Goal: Task Accomplishment & Management: Complete application form

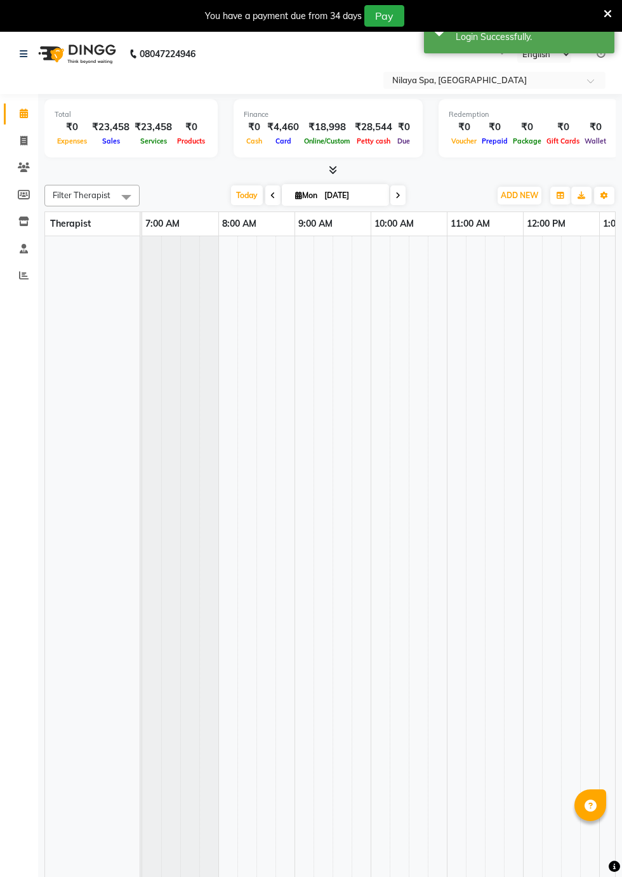
select select "en"
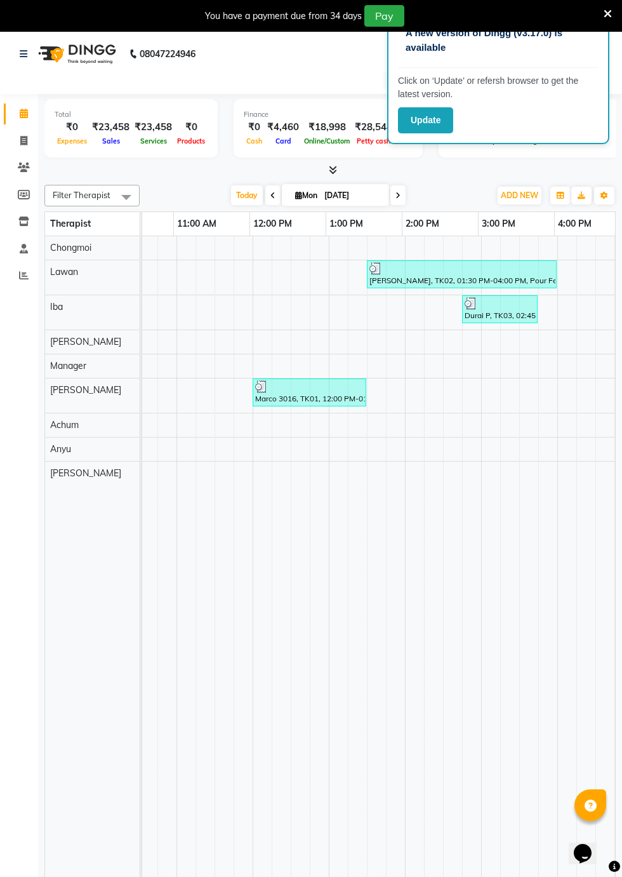
scroll to position [0, 270]
click at [29, 140] on span at bounding box center [24, 141] width 22 height 15
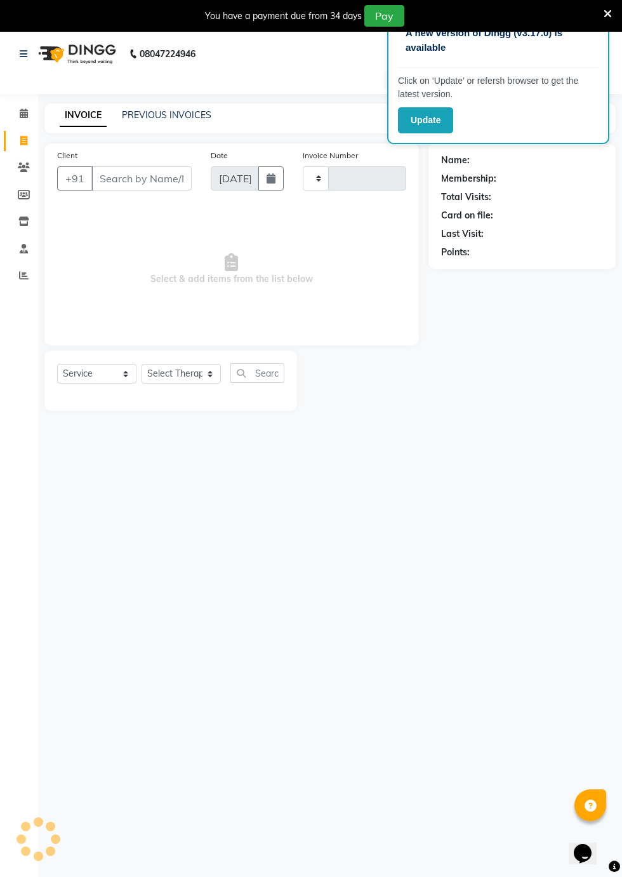
click at [34, 146] on span at bounding box center [24, 141] width 22 height 15
select select "service"
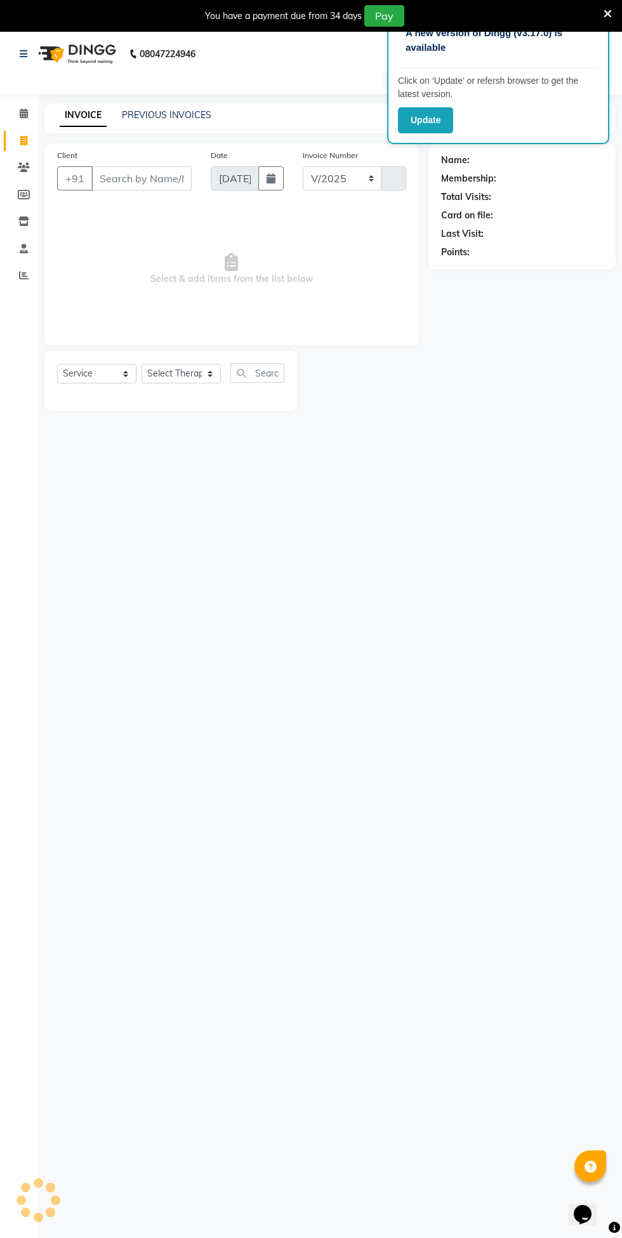
select select "8676"
type input "0176"
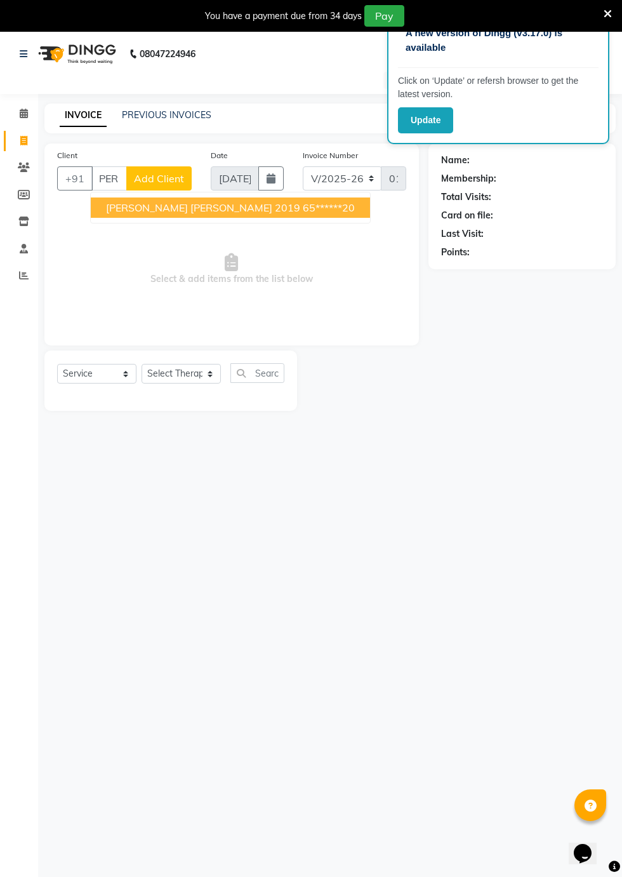
scroll to position [0, 17]
click at [303, 206] on ngb-highlight "65******20" at bounding box center [329, 207] width 52 height 13
type input "65******20"
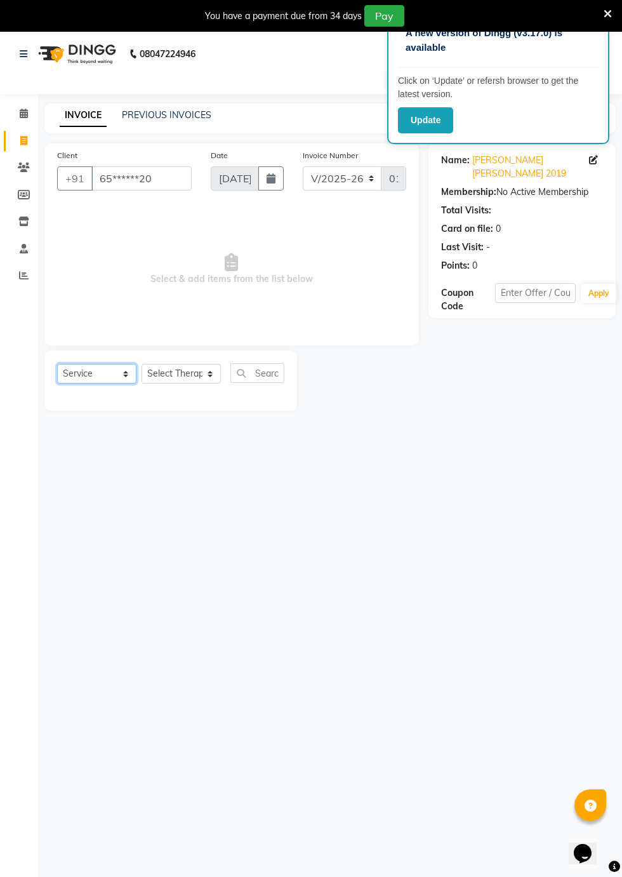
click at [110, 366] on select "Select Service Product Membership Package Voucher Prepaid Gift Card" at bounding box center [96, 374] width 79 height 20
select select "package"
click at [57, 364] on select "Select Service Product Membership Package Voucher Prepaid Gift Card" at bounding box center [96, 374] width 79 height 20
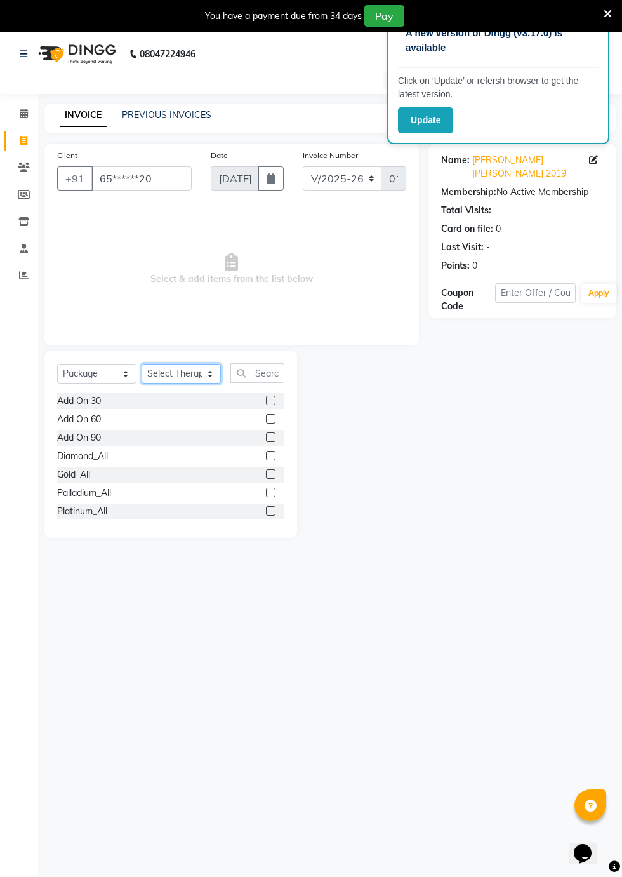
click at [206, 372] on select "Select Therapist Achum [PERSON_NAME] Iba Lawan Manager [PERSON_NAME]" at bounding box center [181, 374] width 79 height 20
select select "87574"
click at [142, 364] on select "Select Therapist Achum [PERSON_NAME] Iba Lawan Manager [PERSON_NAME]" at bounding box center [181, 374] width 79 height 20
click at [268, 488] on label at bounding box center [271, 491] width 10 height 10
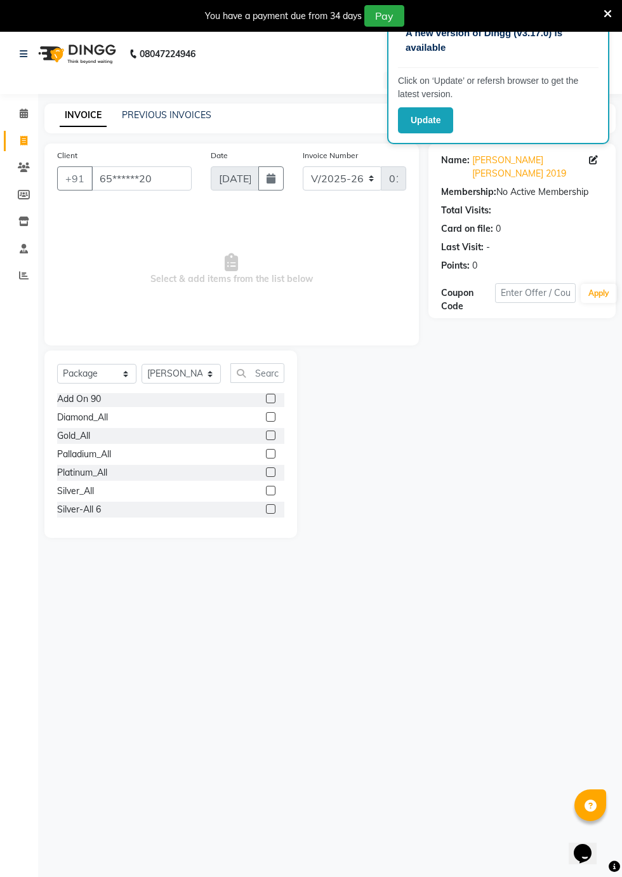
click at [268, 488] on input "checkbox" at bounding box center [270, 491] width 8 height 8
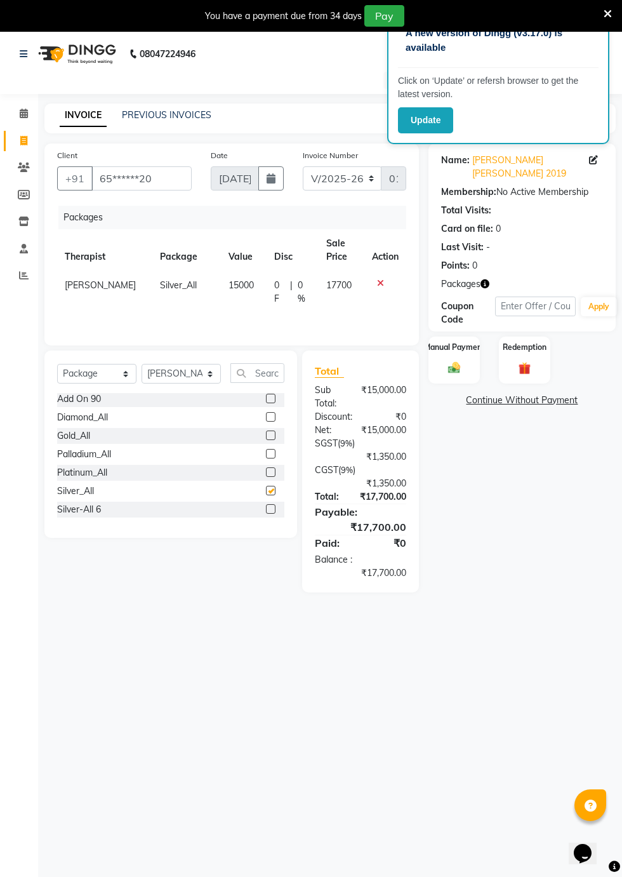
checkbox input "false"
click at [266, 507] on label at bounding box center [271, 509] width 10 height 10
click at [266, 507] on input "checkbox" at bounding box center [270, 509] width 8 height 8
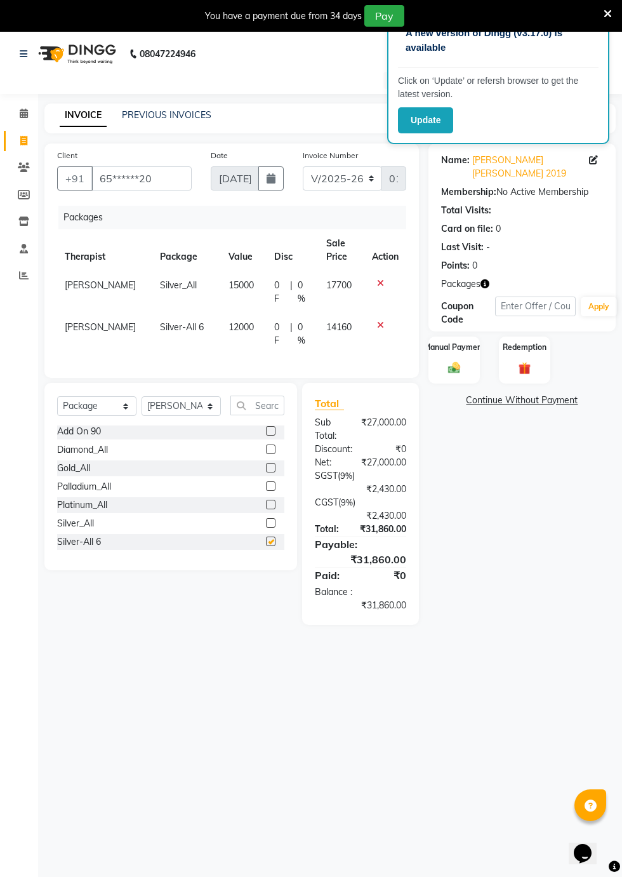
checkbox input "false"
click at [380, 321] on icon at bounding box center [380, 325] width 7 height 9
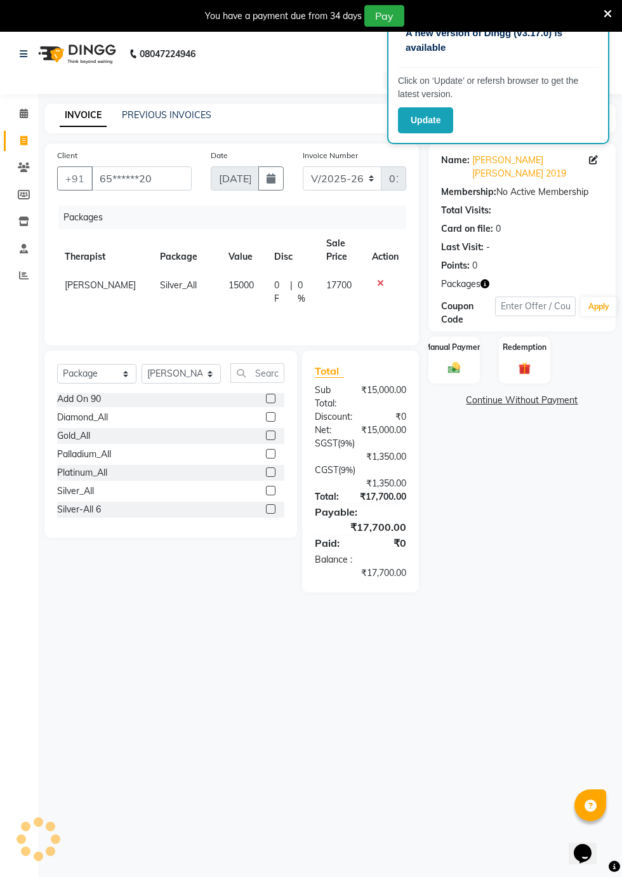
click at [458, 342] on label "Manual Payment" at bounding box center [454, 347] width 61 height 11
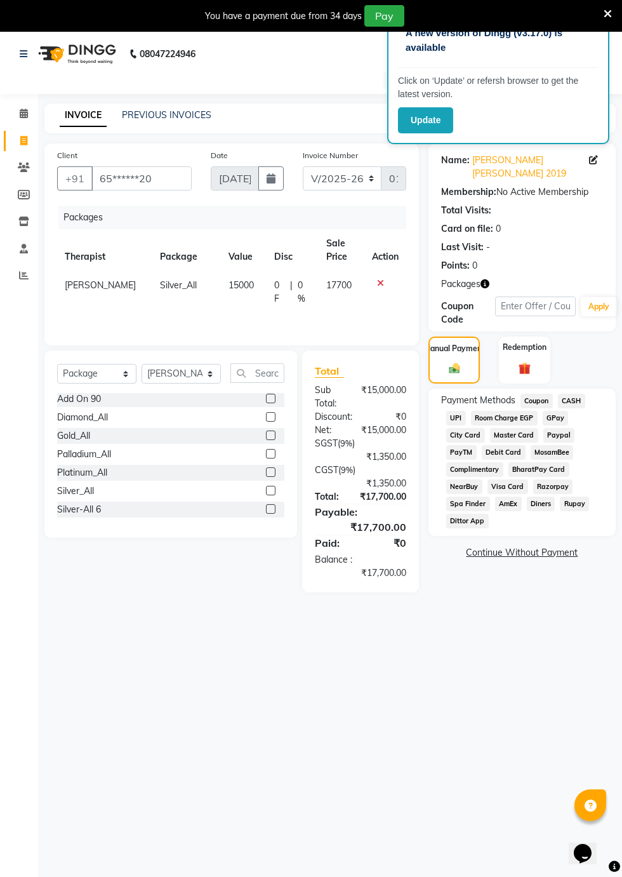
click at [514, 479] on span "Visa Card" at bounding box center [508, 486] width 41 height 15
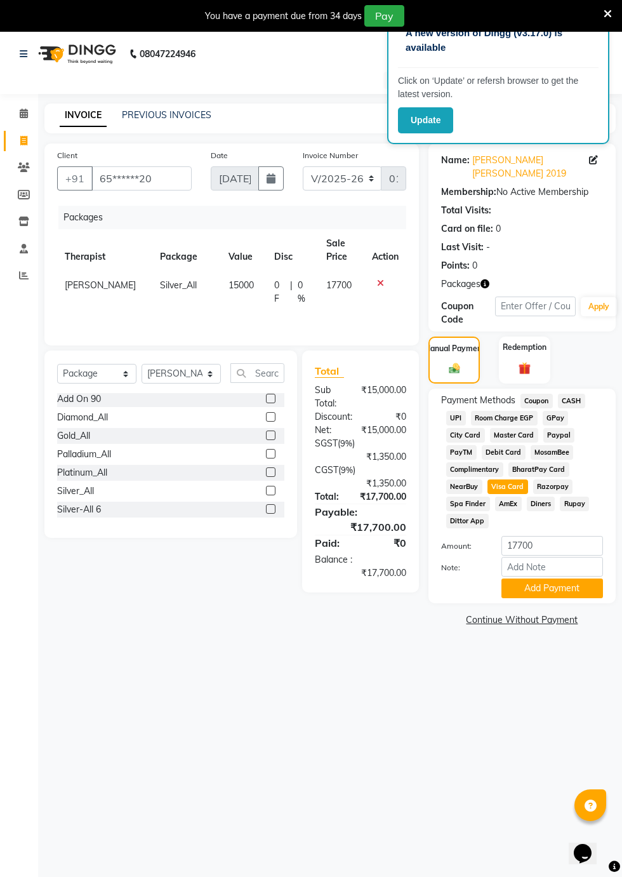
click at [570, 578] on button "Add Payment" at bounding box center [553, 588] width 102 height 20
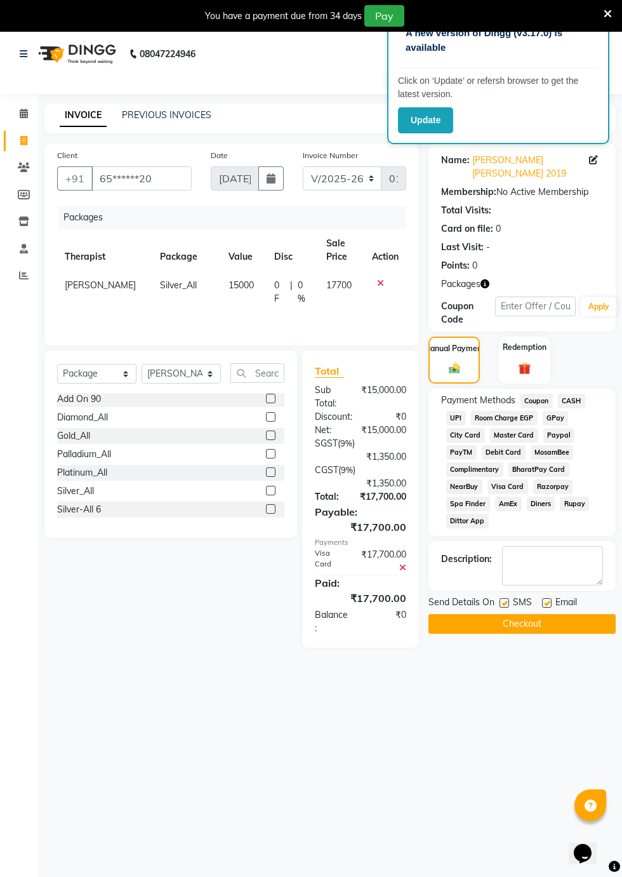
click at [544, 614] on button "Checkout" at bounding box center [522, 624] width 187 height 20
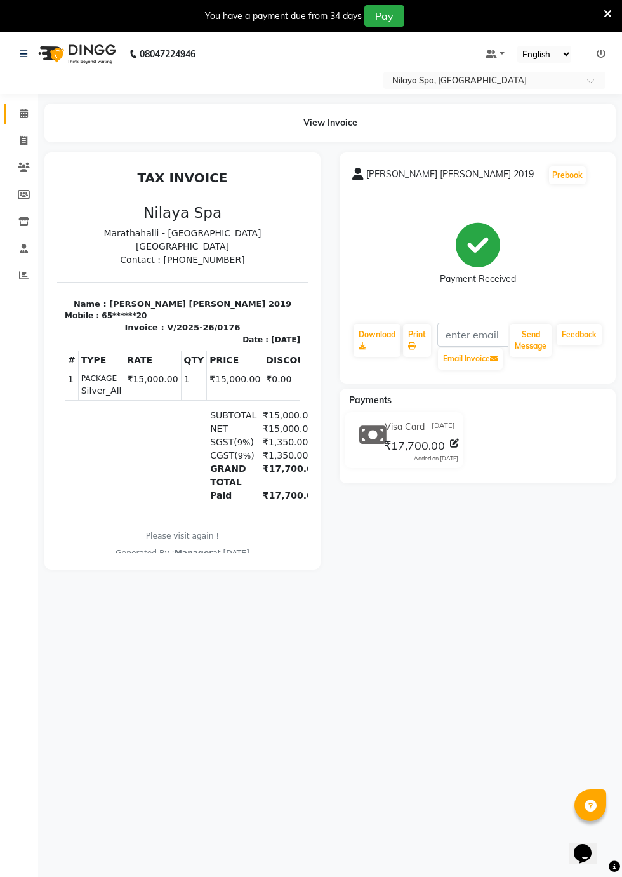
click at [23, 113] on icon at bounding box center [24, 114] width 8 height 10
click at [23, 114] on icon at bounding box center [24, 114] width 8 height 10
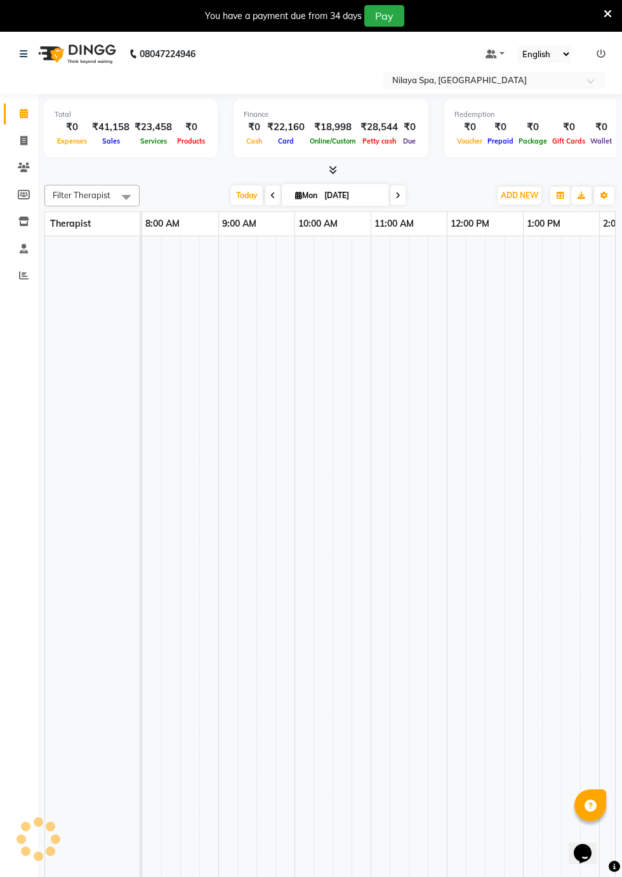
click at [23, 114] on icon at bounding box center [24, 114] width 8 height 10
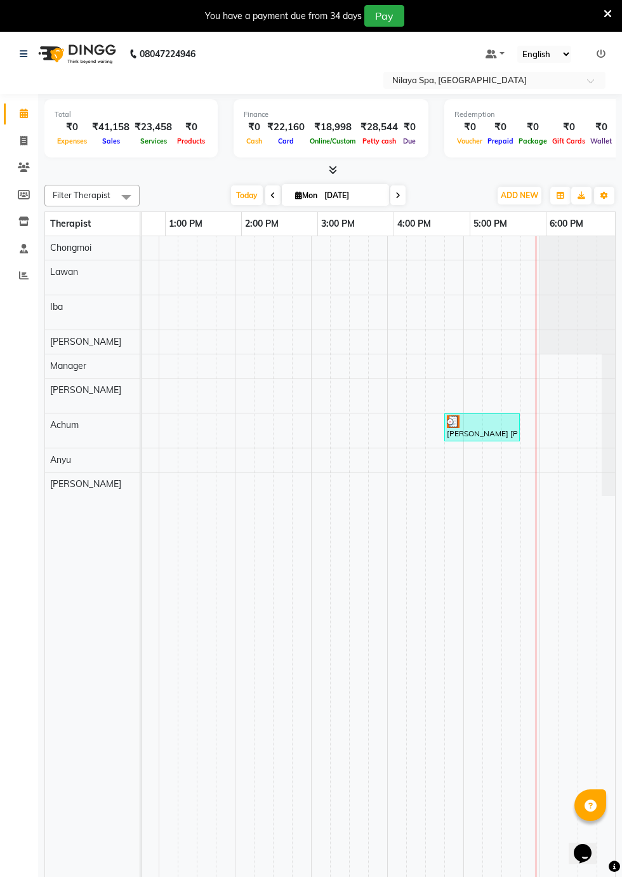
scroll to position [0, 822]
click at [494, 415] on div at bounding box center [482, 421] width 70 height 13
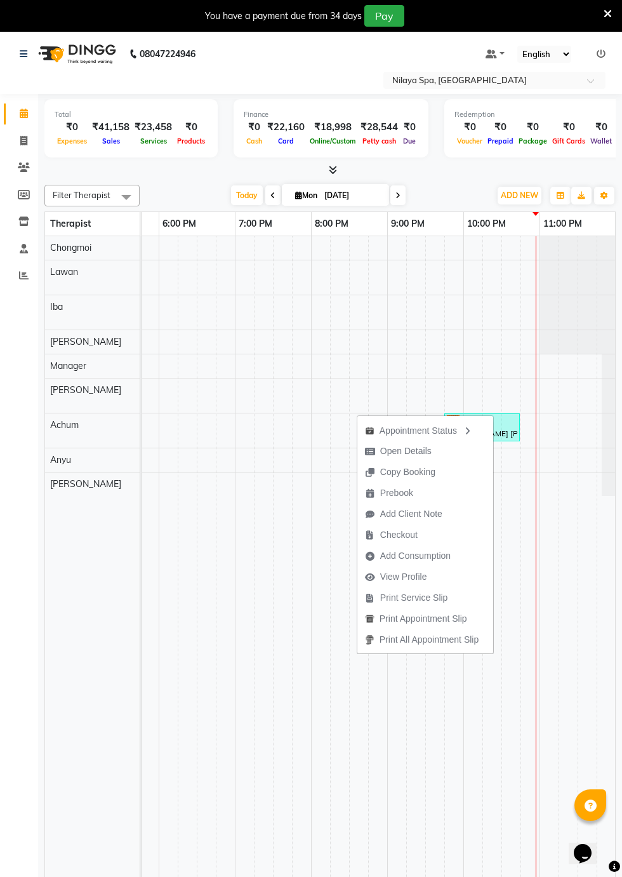
click at [401, 533] on span "Checkout" at bounding box center [398, 534] width 37 height 13
select select "service"
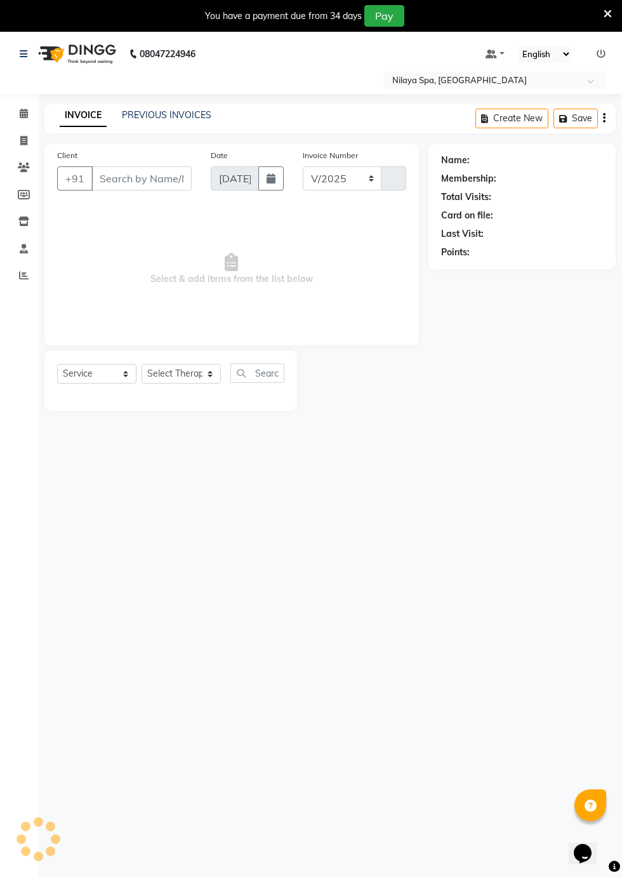
select select "8676"
type input "0177"
type input "65******20"
select select "88927"
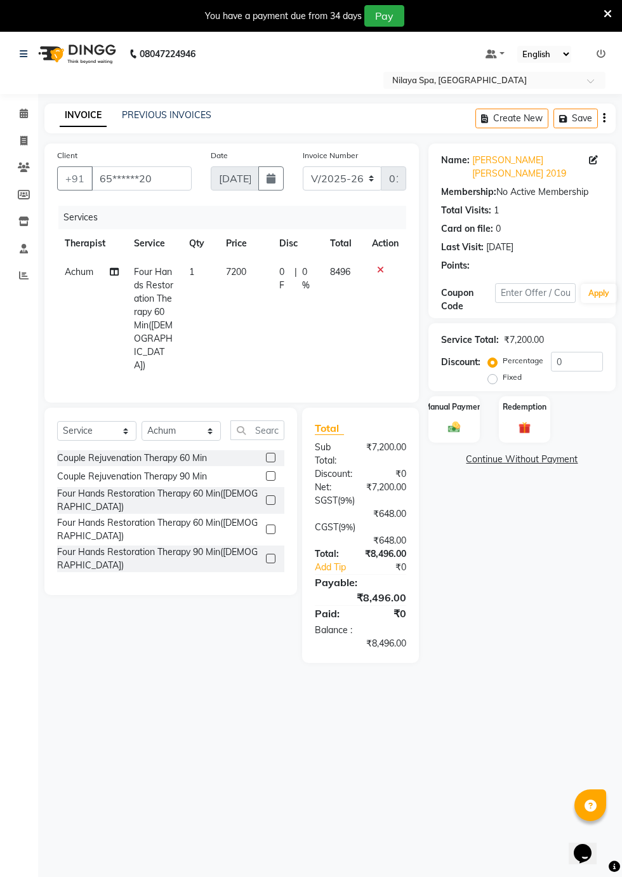
click at [380, 269] on icon at bounding box center [380, 269] width 7 height 9
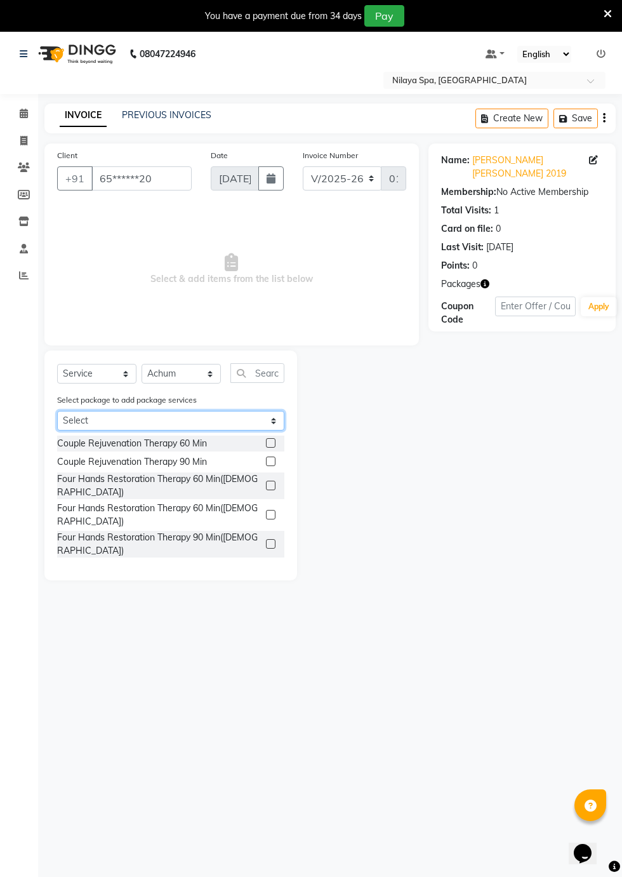
click at [278, 411] on select "Select Silver_All" at bounding box center [170, 421] width 227 height 20
click at [276, 415] on select "Select Silver_All" at bounding box center [170, 421] width 227 height 20
select select "1: Object"
click at [57, 411] on select "Select Silver_All" at bounding box center [170, 421] width 227 height 20
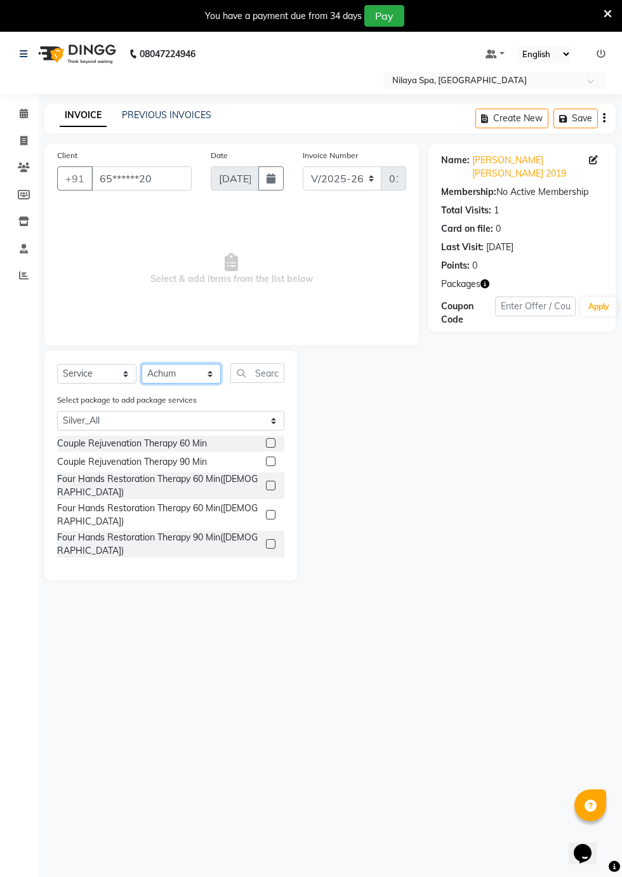
click at [163, 381] on select "Select Therapist Achum [PERSON_NAME] Iba Lawan Manager [PERSON_NAME]" at bounding box center [181, 374] width 79 height 20
click at [269, 481] on label at bounding box center [271, 486] width 10 height 10
click at [269, 482] on input "checkbox" at bounding box center [270, 486] width 8 height 8
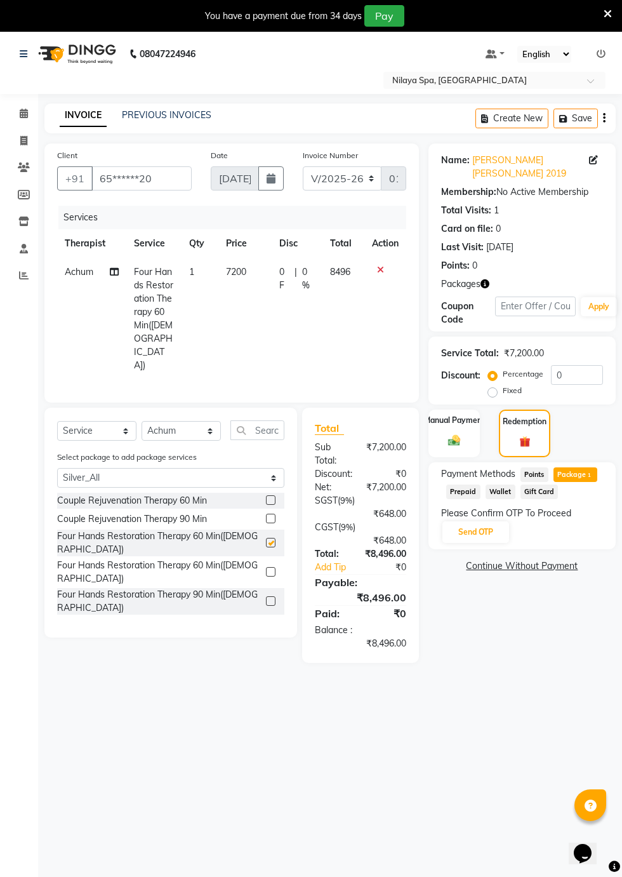
checkbox input "false"
click at [483, 521] on button "Send OTP" at bounding box center [476, 532] width 67 height 22
